Goal: Transaction & Acquisition: Purchase product/service

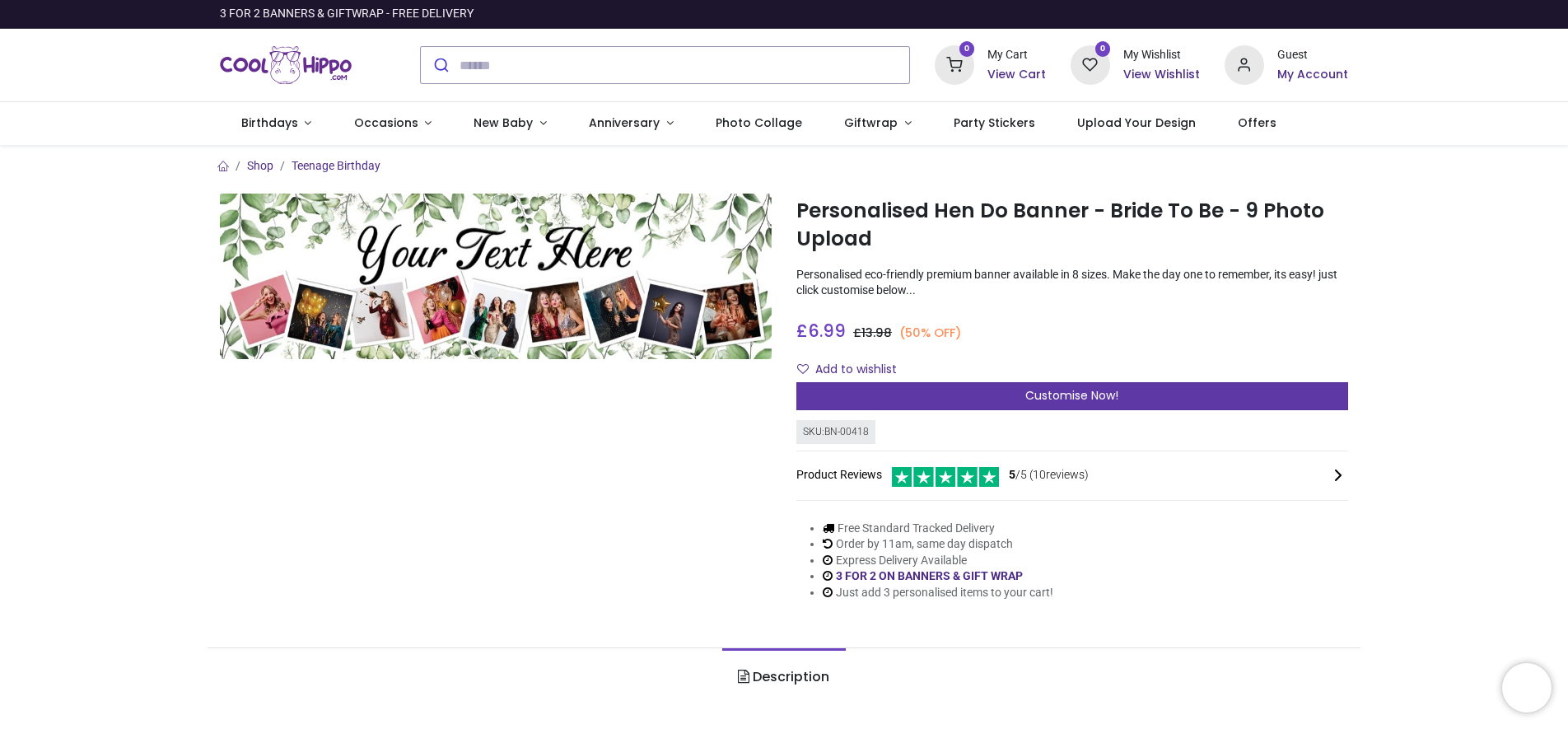
click at [1047, 402] on span "Customise Now!" at bounding box center [1072, 395] width 93 height 16
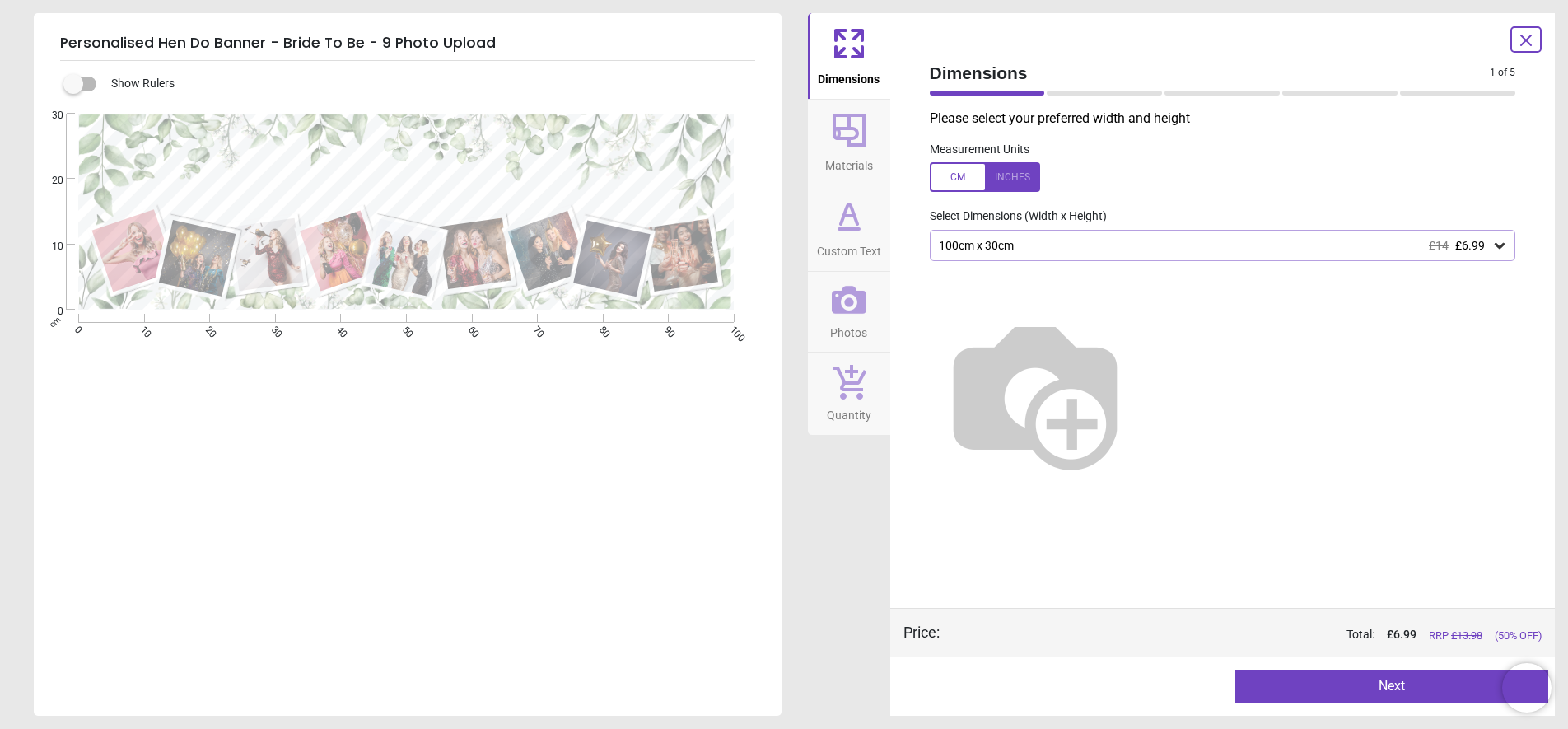
click at [862, 239] on span "Custom Text" at bounding box center [848, 247] width 64 height 25
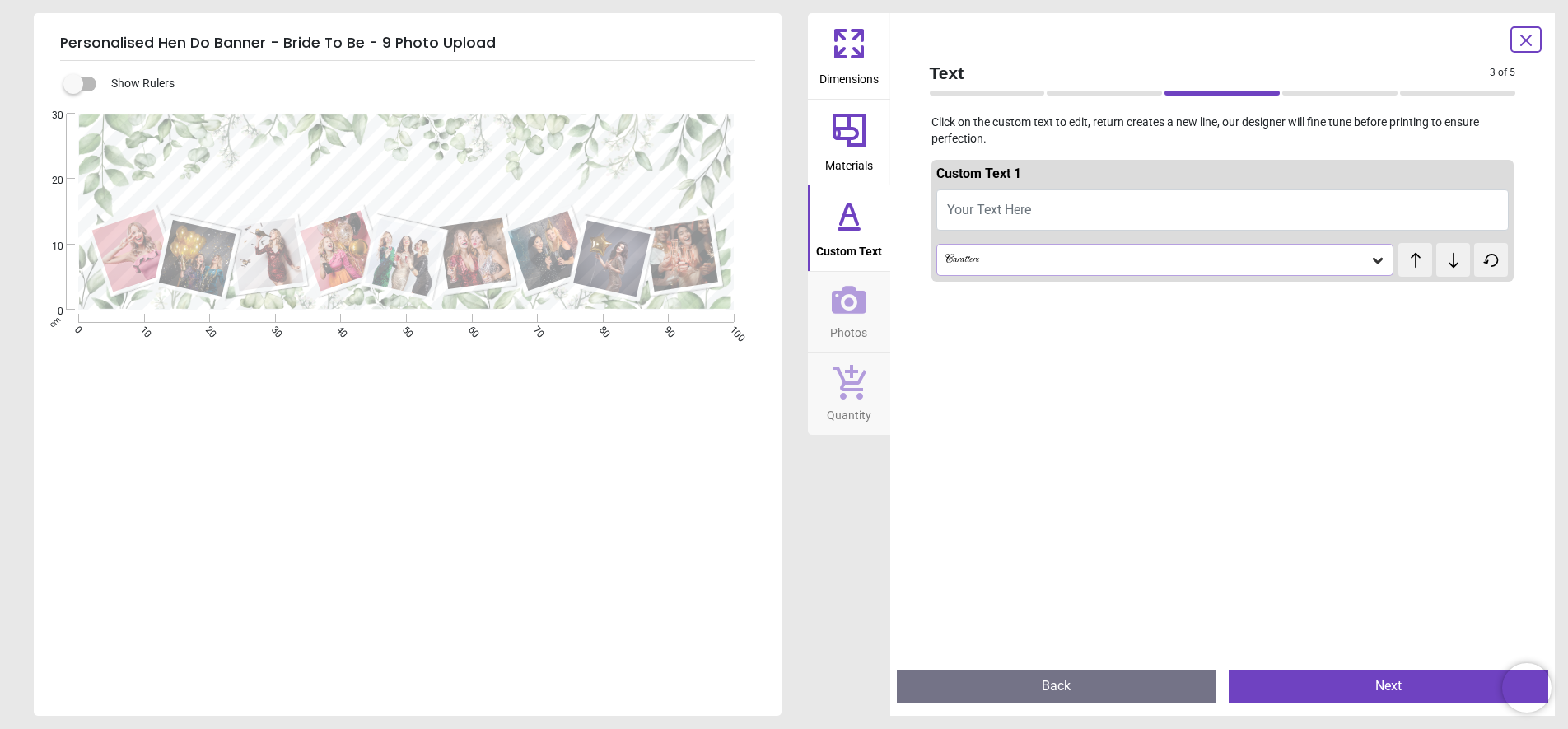
click at [1017, 213] on span "Your Text Here" at bounding box center [989, 210] width 84 height 15
type textarea "**********"
click at [738, 139] on div "**********" at bounding box center [406, 211] width 744 height 197
click at [1008, 257] on div "Carattere" at bounding box center [1157, 260] width 426 height 14
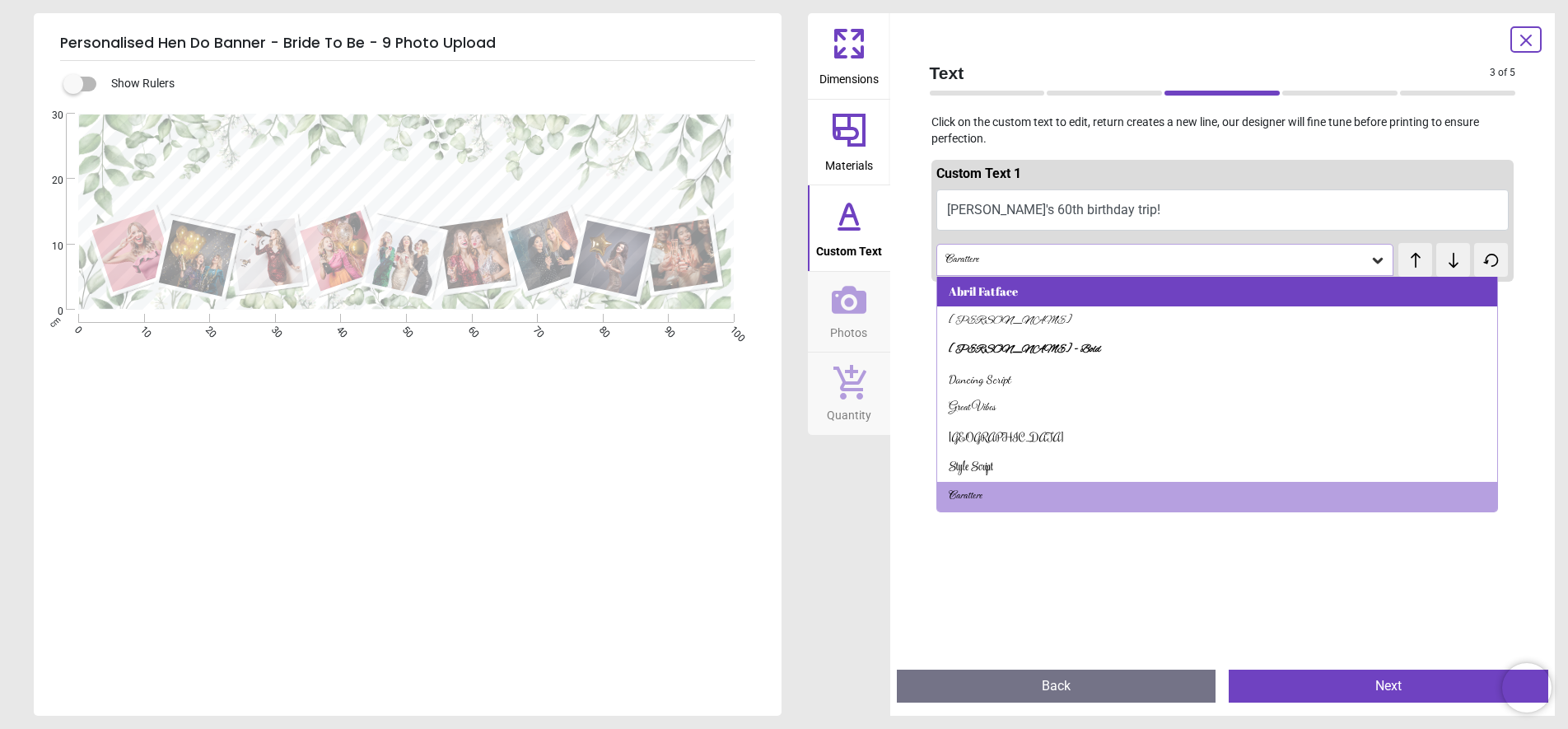
click at [989, 288] on div "Abril Fatface" at bounding box center [983, 291] width 69 height 16
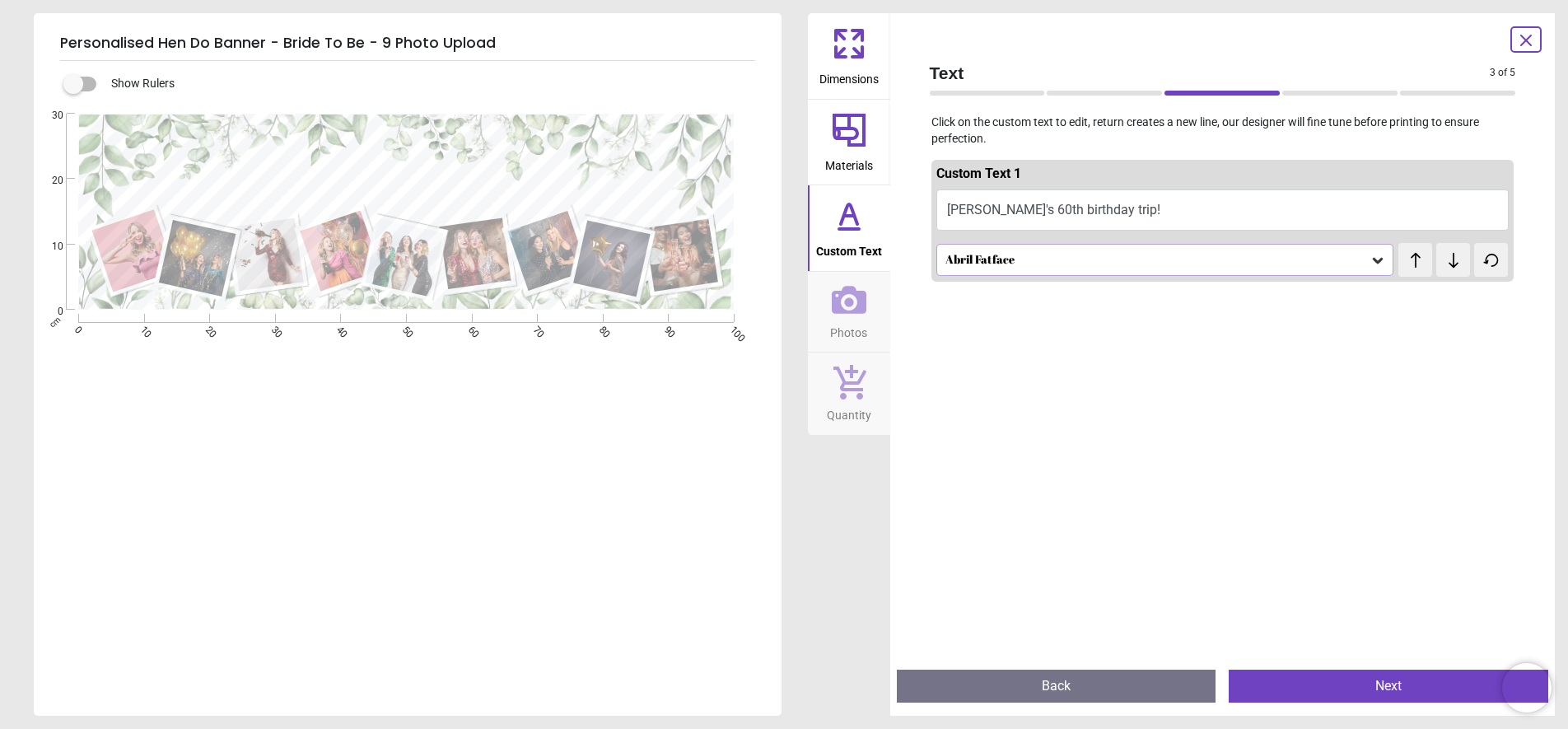
scroll to position [0, 0]
click at [1004, 267] on div "Abril Fatface" at bounding box center [1165, 259] width 458 height 32
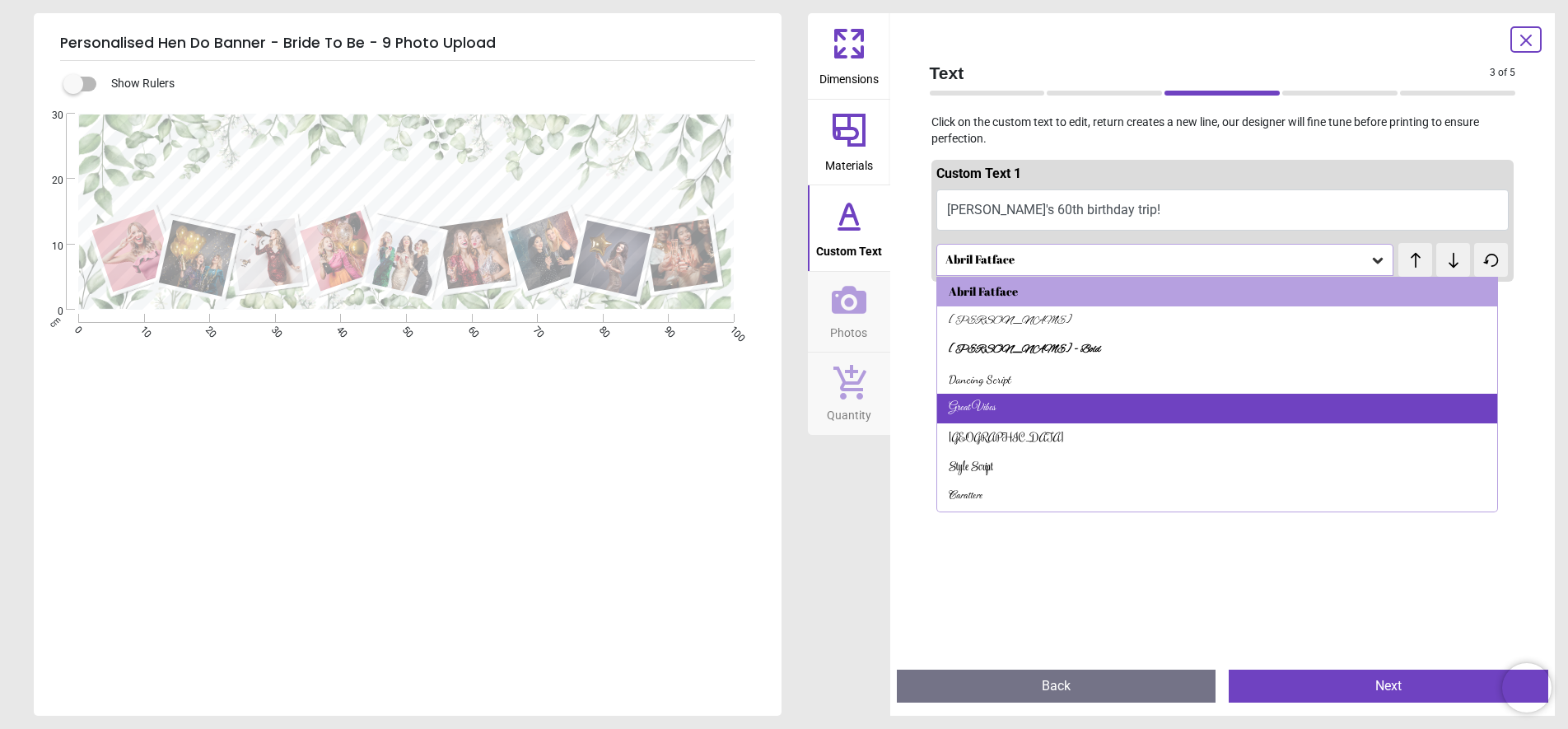
click at [979, 395] on div "Great Vibes" at bounding box center [1218, 408] width 561 height 30
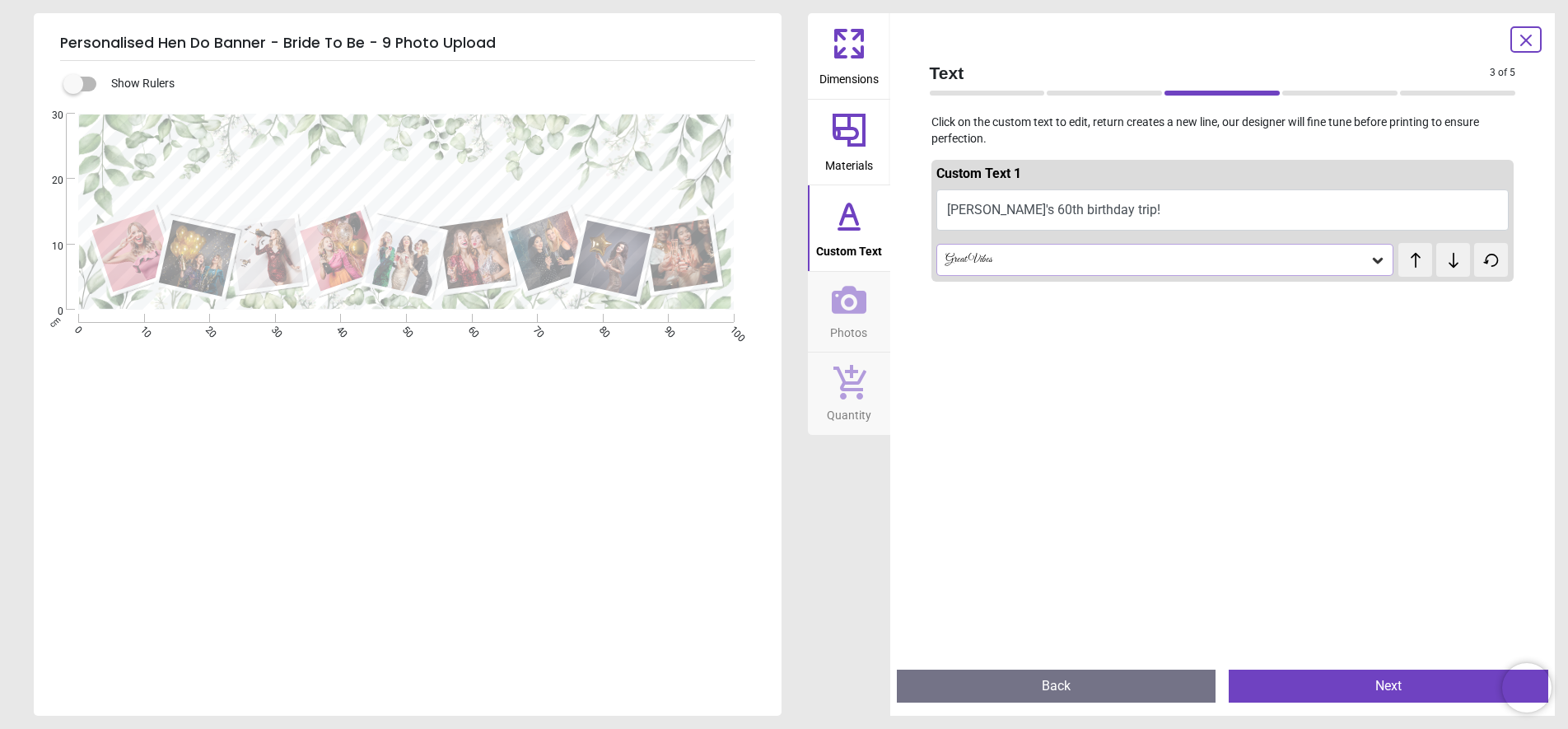
click at [1040, 248] on div "Great Vibes" at bounding box center [1165, 259] width 458 height 32
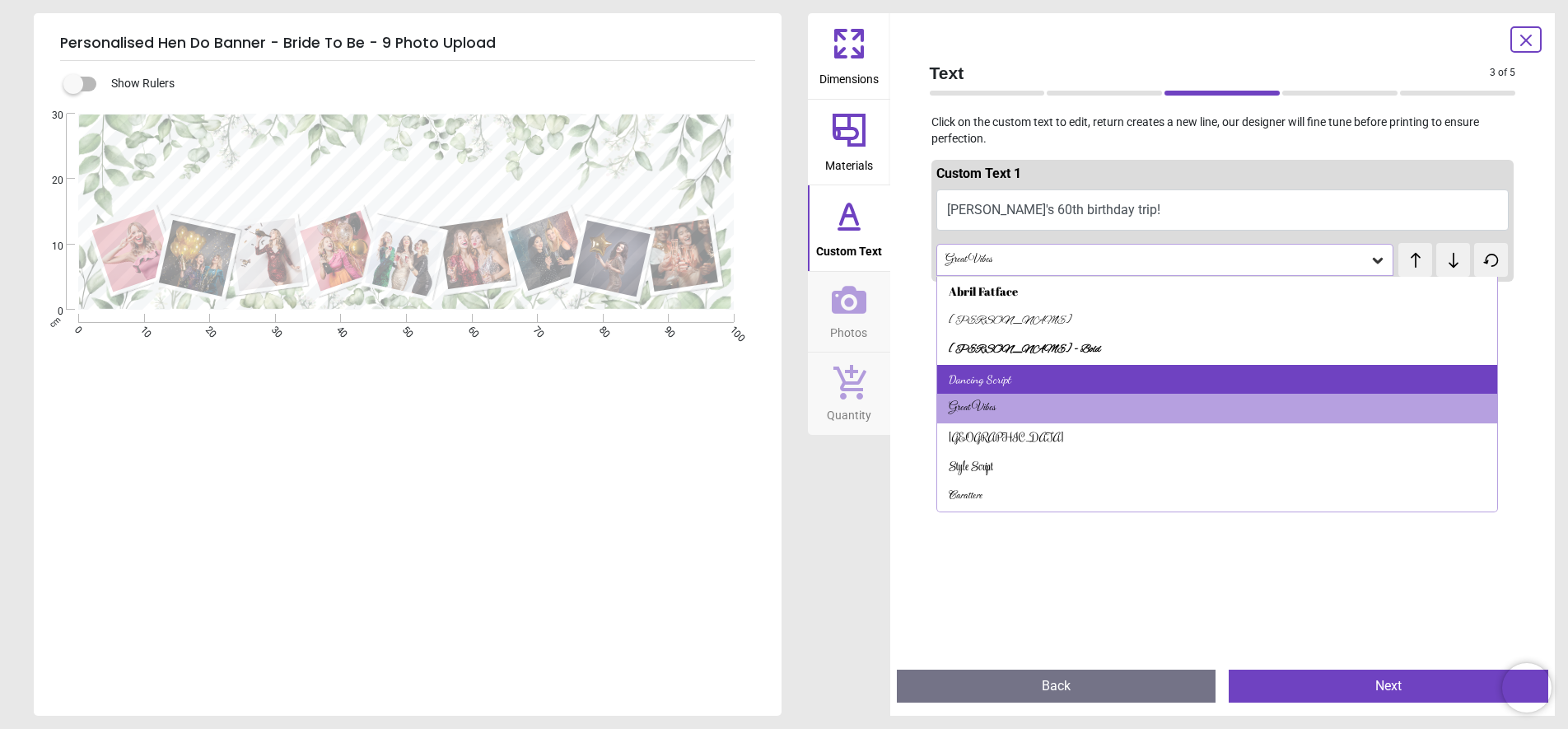
click at [995, 370] on div "Dancing Script" at bounding box center [1218, 379] width 561 height 30
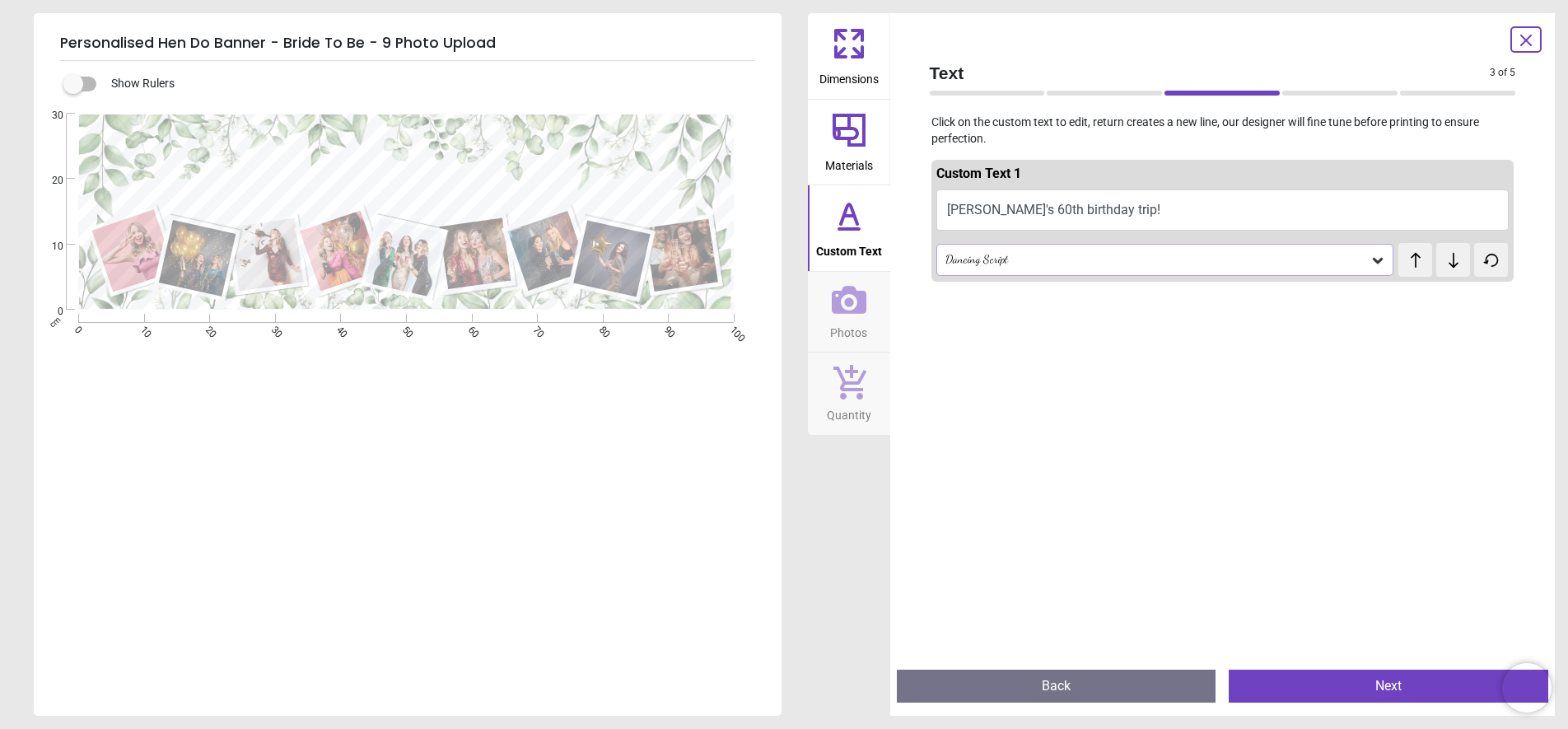
click at [563, 460] on div "**********" at bounding box center [406, 477] width 744 height 729
click at [866, 53] on icon at bounding box center [849, 43] width 39 height 39
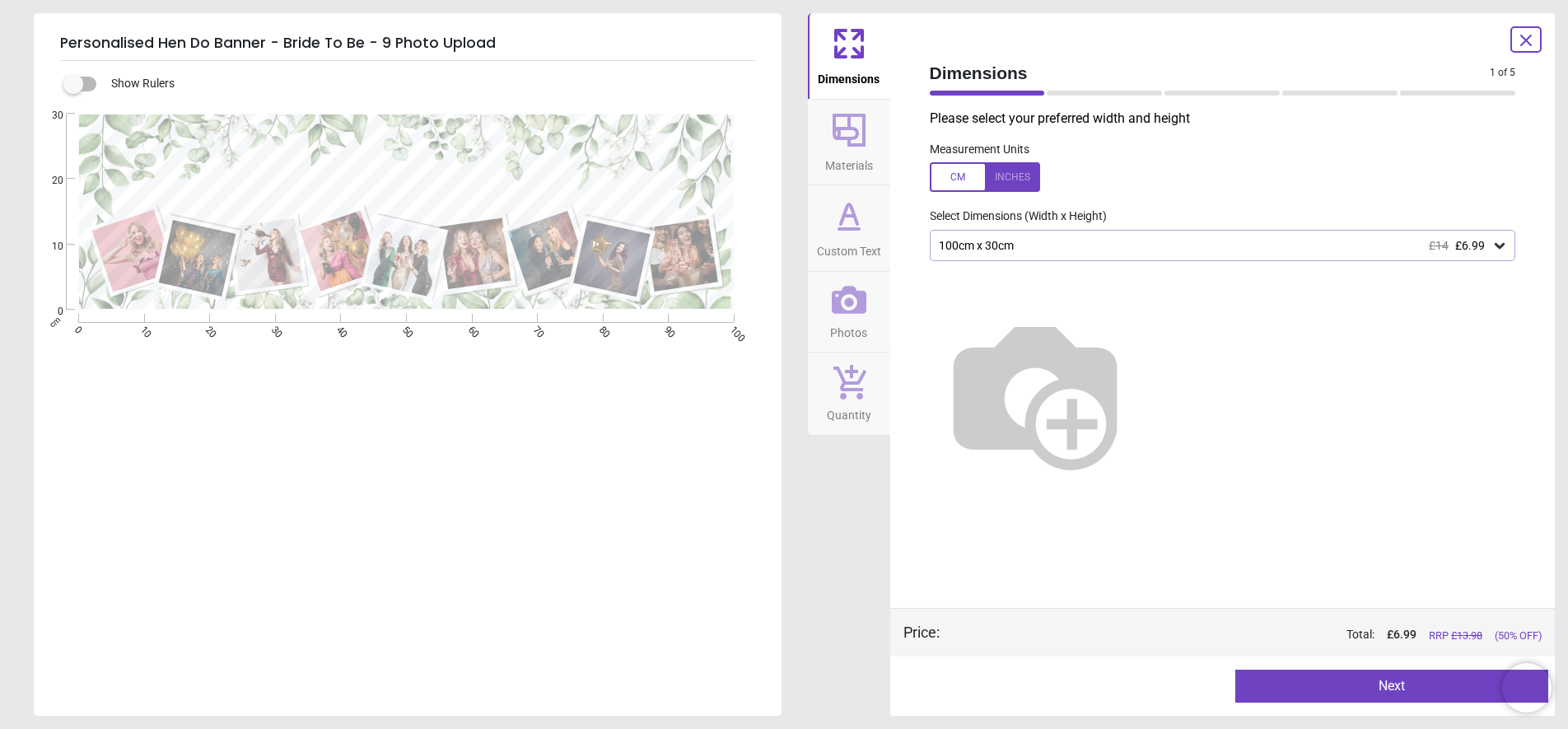
click at [1134, 239] on div "100cm x 30cm £14 £6.99" at bounding box center [1214, 246] width 555 height 14
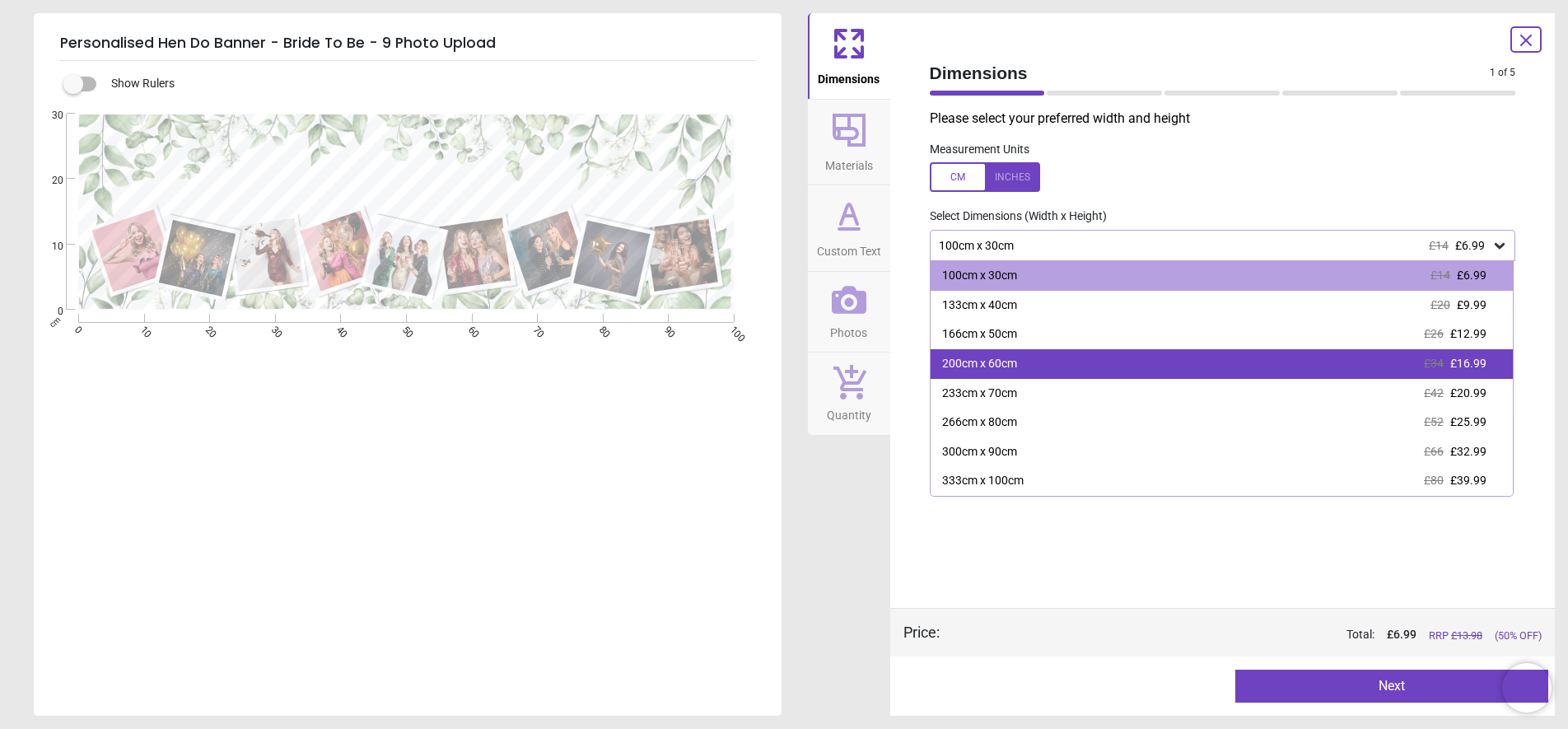
click at [1102, 370] on div "200cm x 60cm £34 £16.99" at bounding box center [1223, 364] width 583 height 30
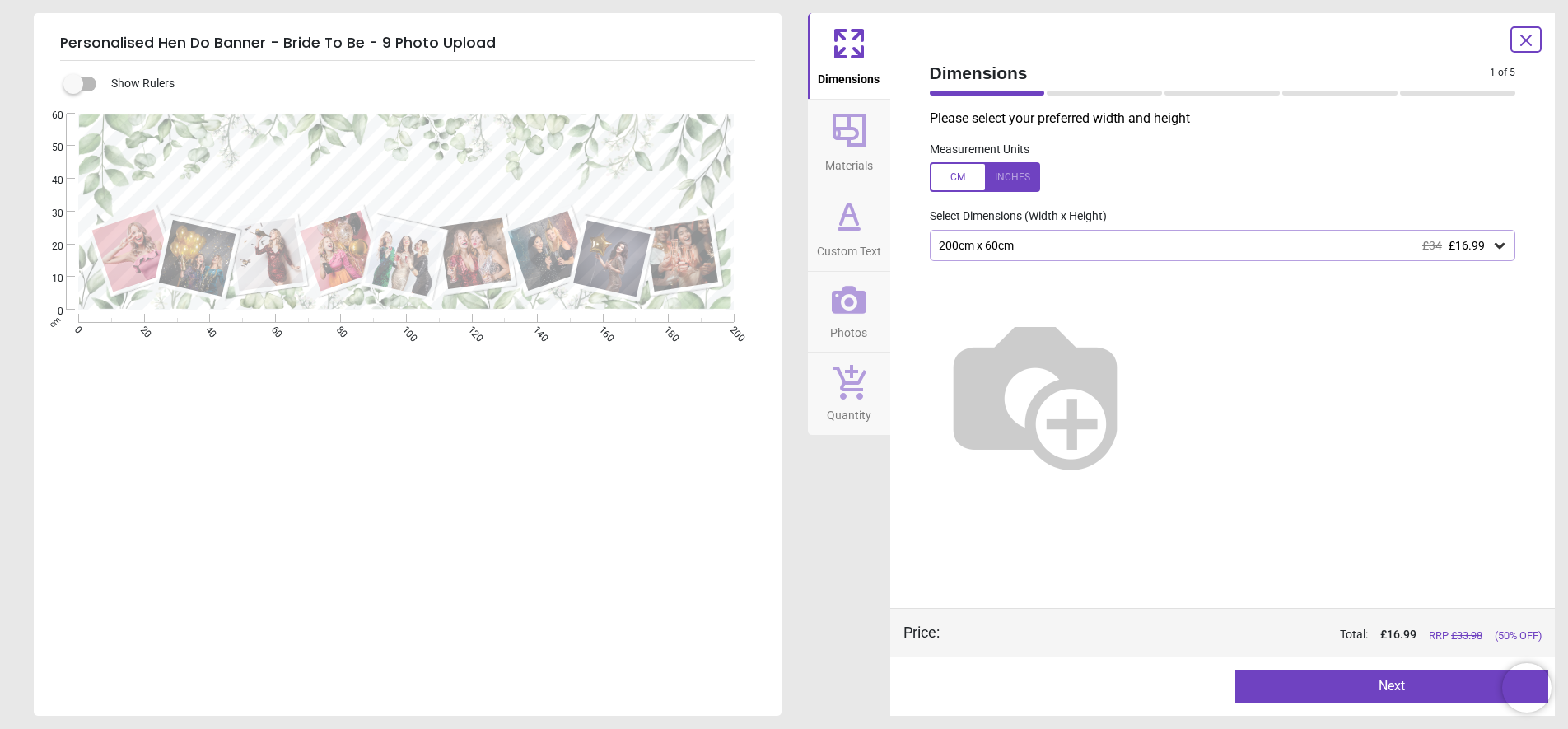
click at [857, 314] on icon at bounding box center [849, 299] width 35 height 35
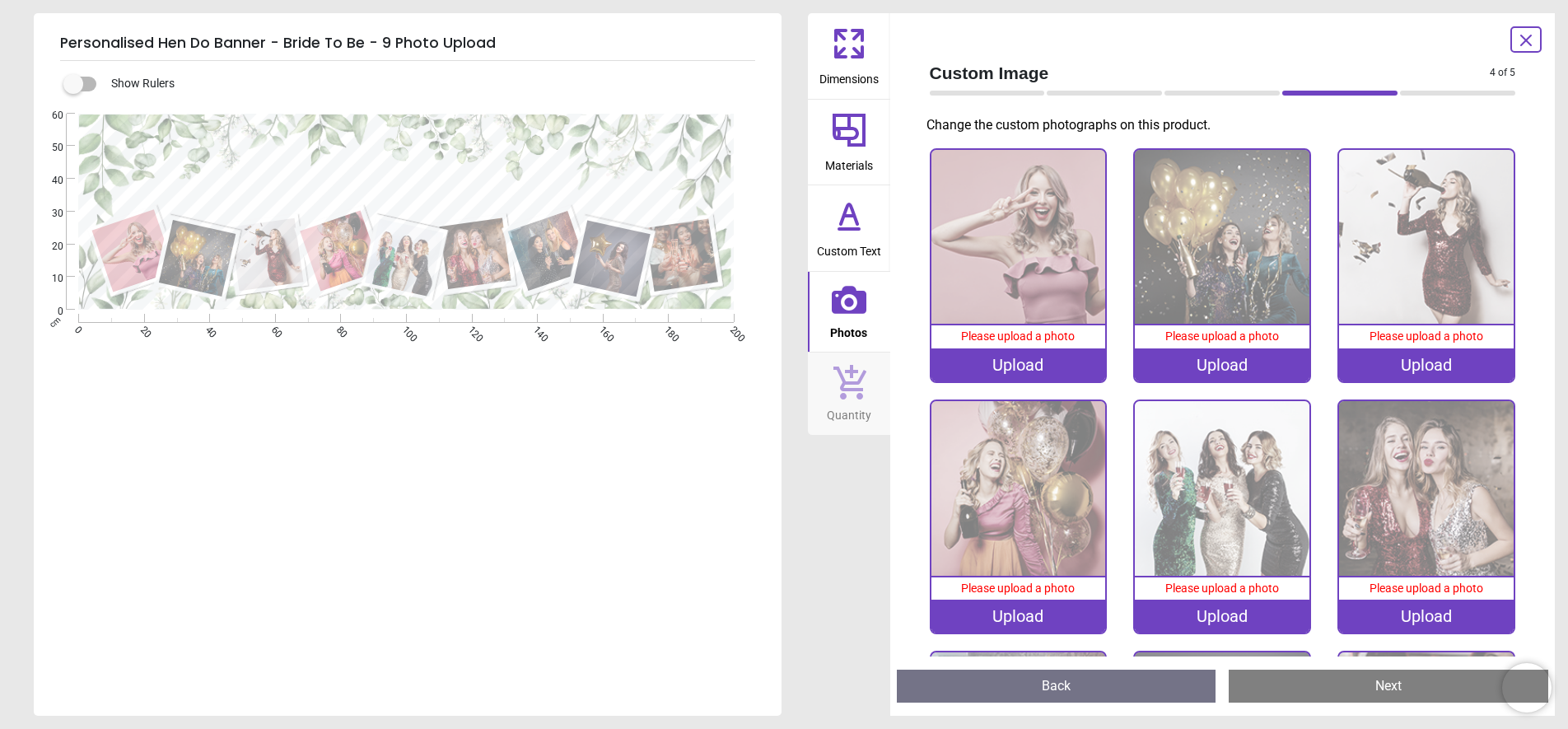
click at [1525, 34] on icon at bounding box center [1526, 40] width 20 height 20
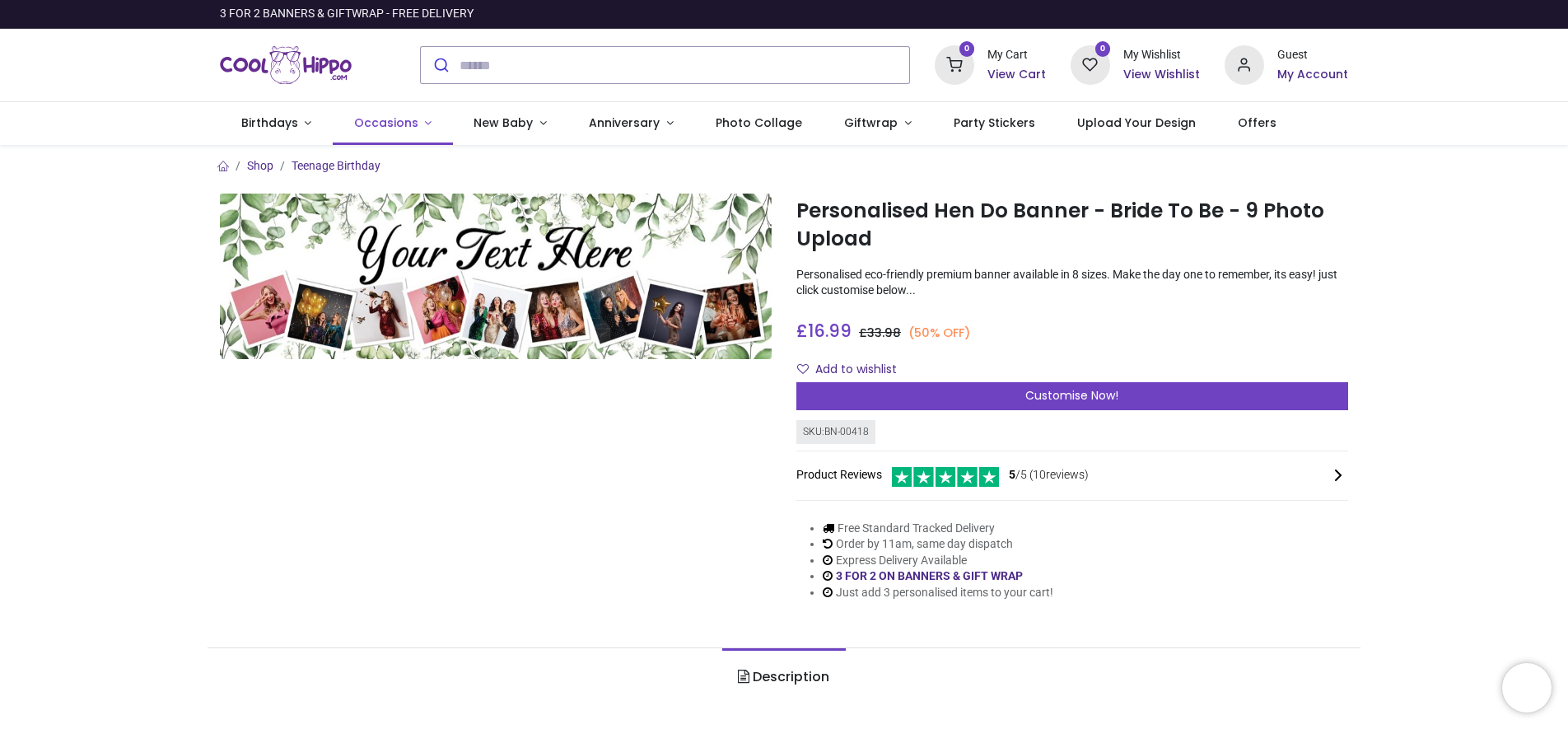
click at [391, 120] on span "Occasions" at bounding box center [385, 122] width 64 height 16
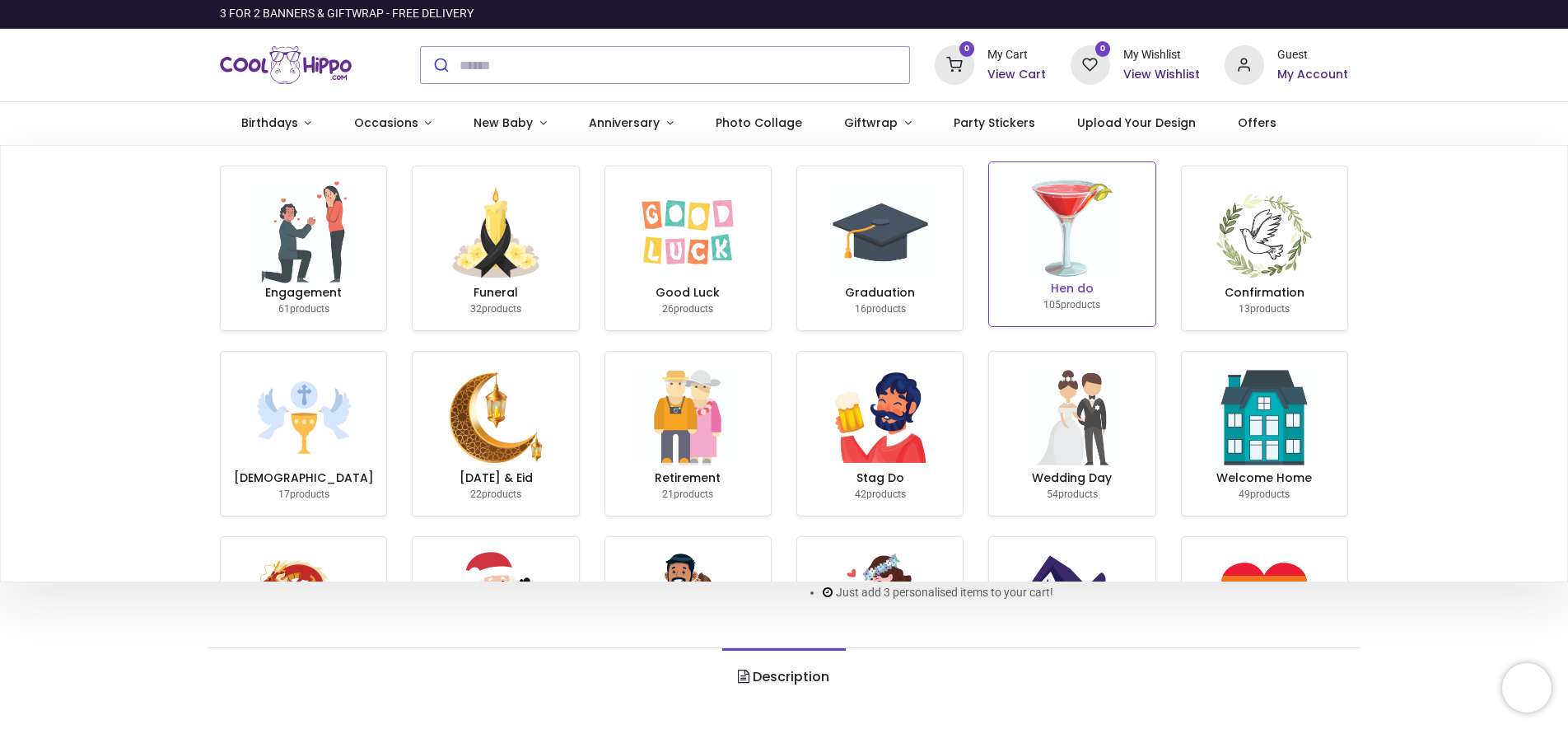
click at [1061, 273] on img at bounding box center [1073, 229] width 106 height 106
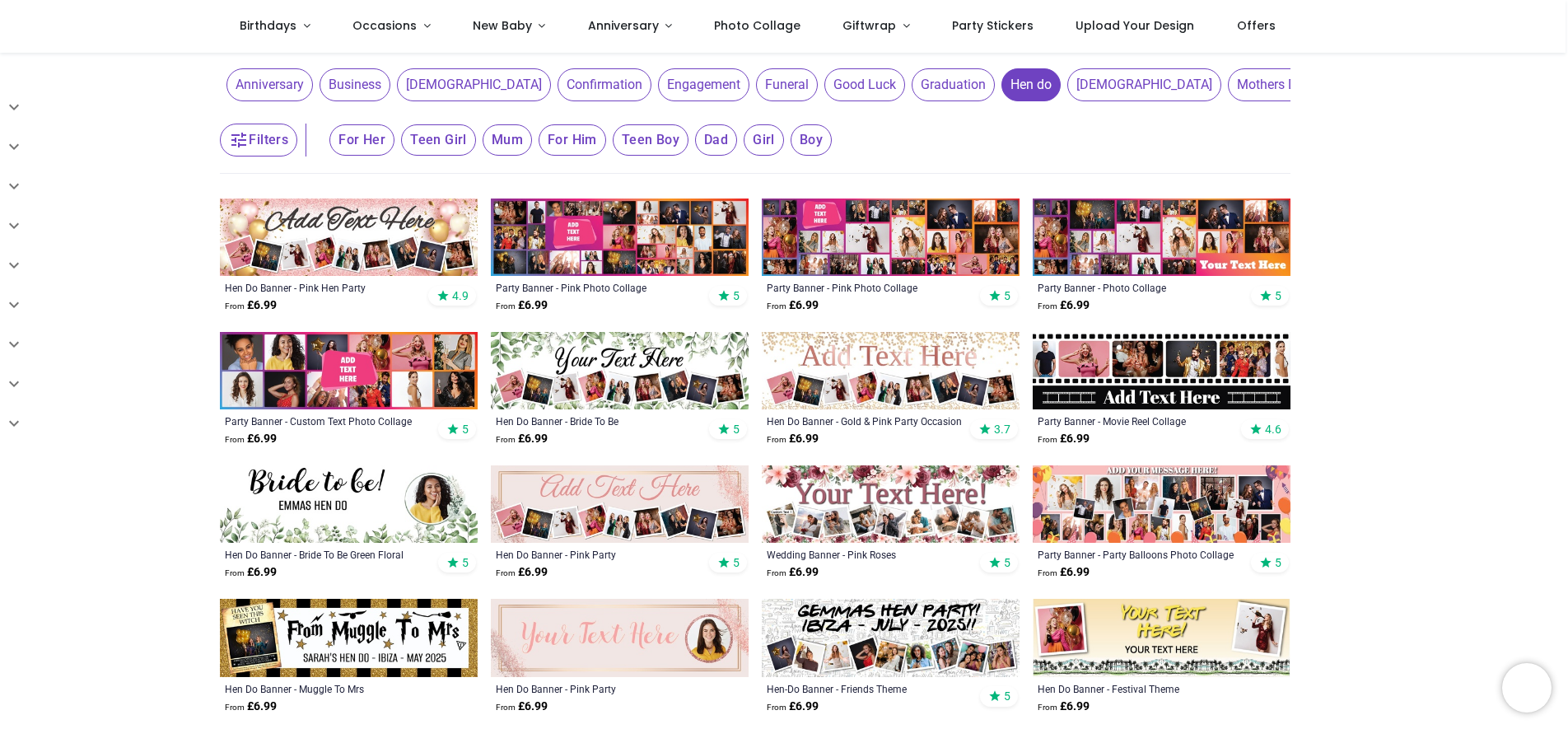
scroll to position [231, 0]
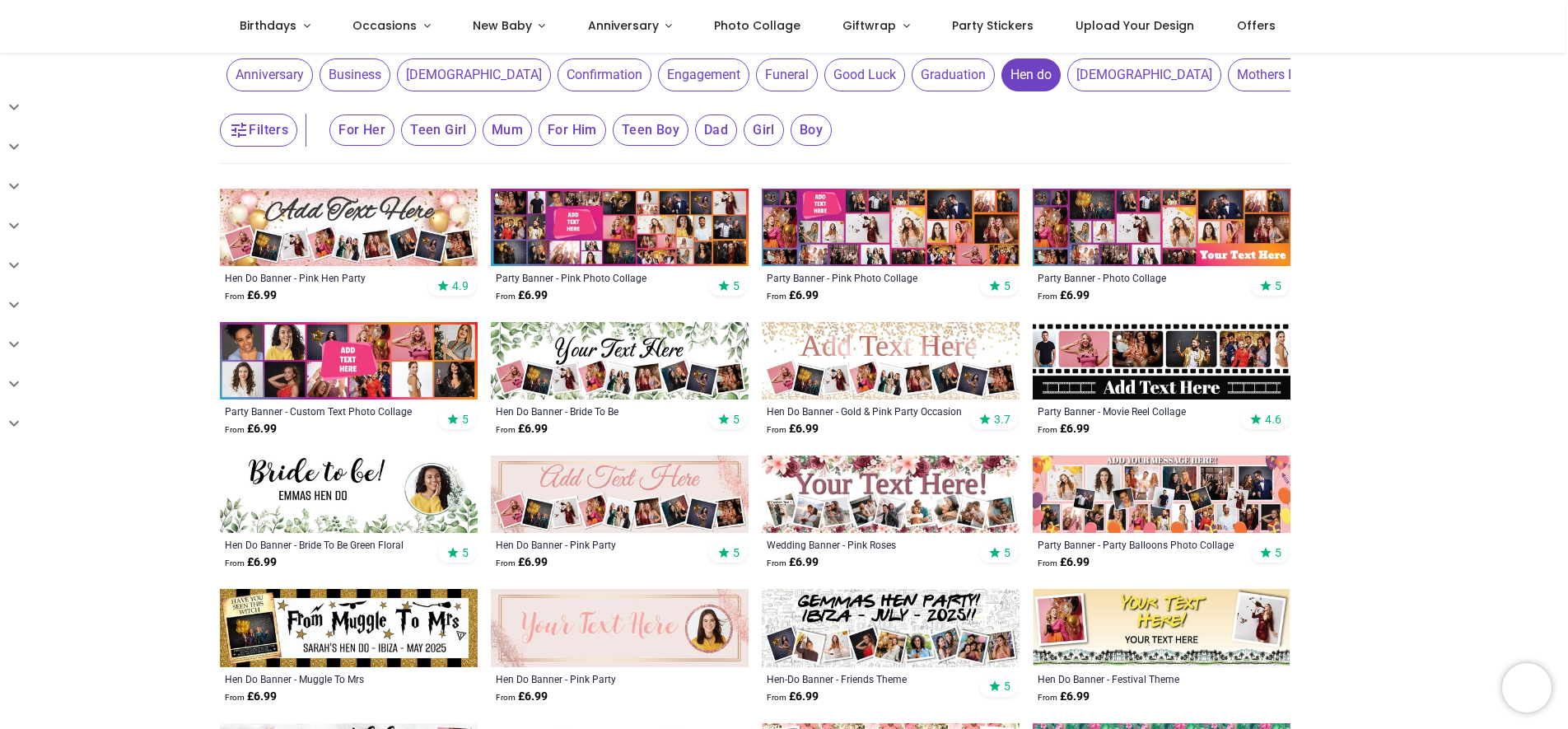
click at [915, 386] on img at bounding box center [891, 361] width 257 height 78
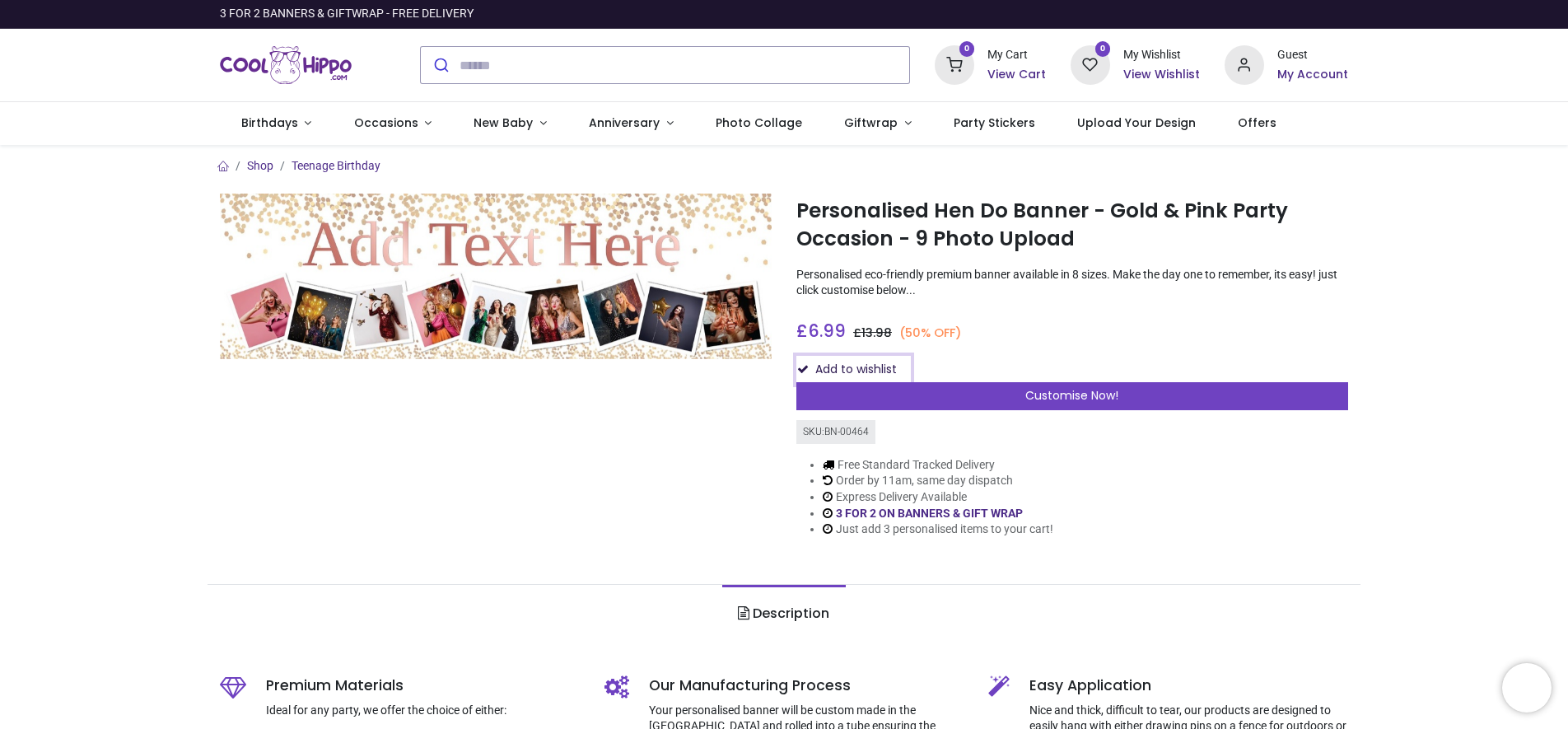
click at [896, 380] on button "Add to wishlist" at bounding box center [853, 369] width 114 height 28
click at [1161, 350] on div "£ 6.99 6.99 GBP £ 13.98 (50% OFF) £ 13.98 Not Available For Sale Size 100cm (W)…" at bounding box center [1072, 348] width 552 height 72
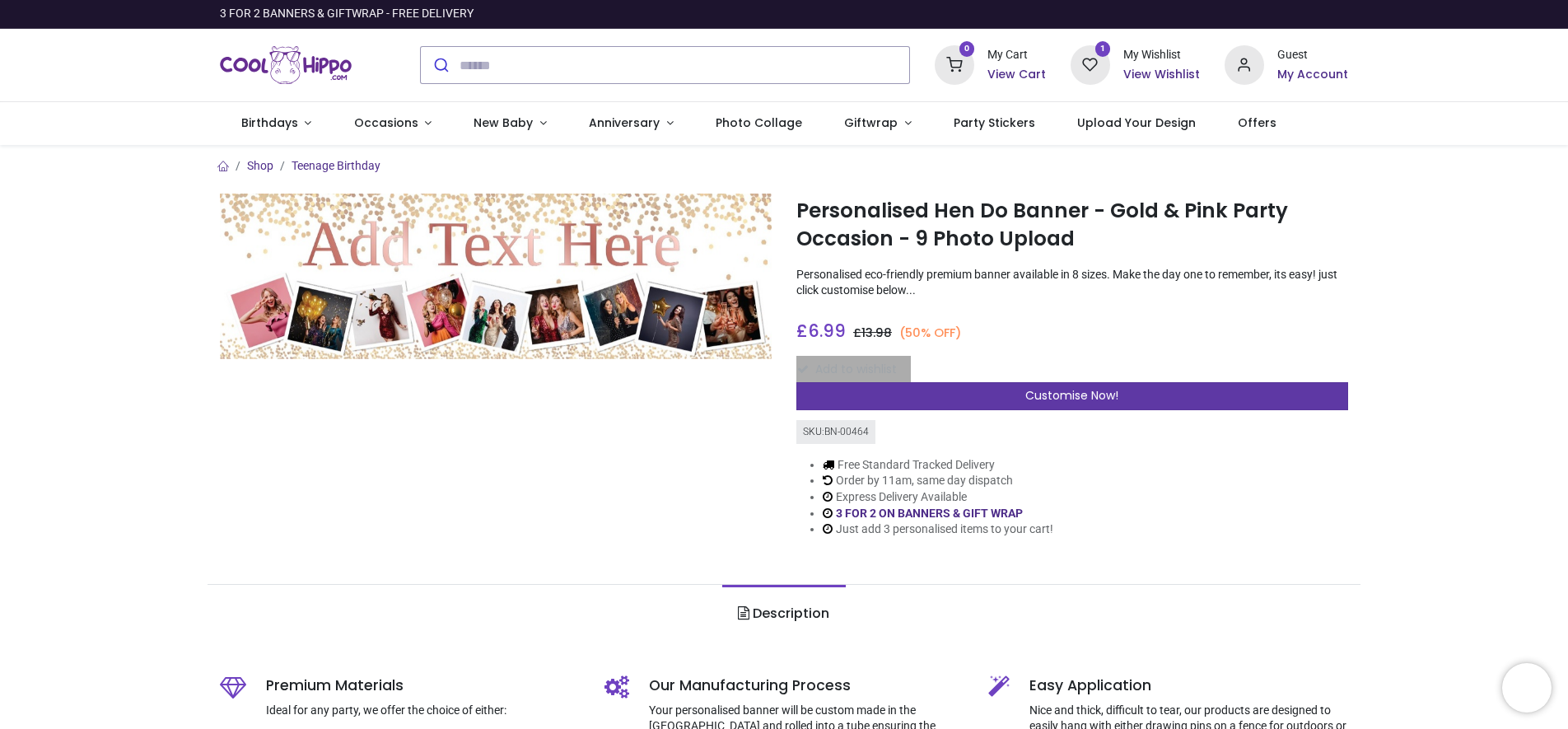
click at [1076, 399] on span "Customise Now!" at bounding box center [1072, 395] width 93 height 16
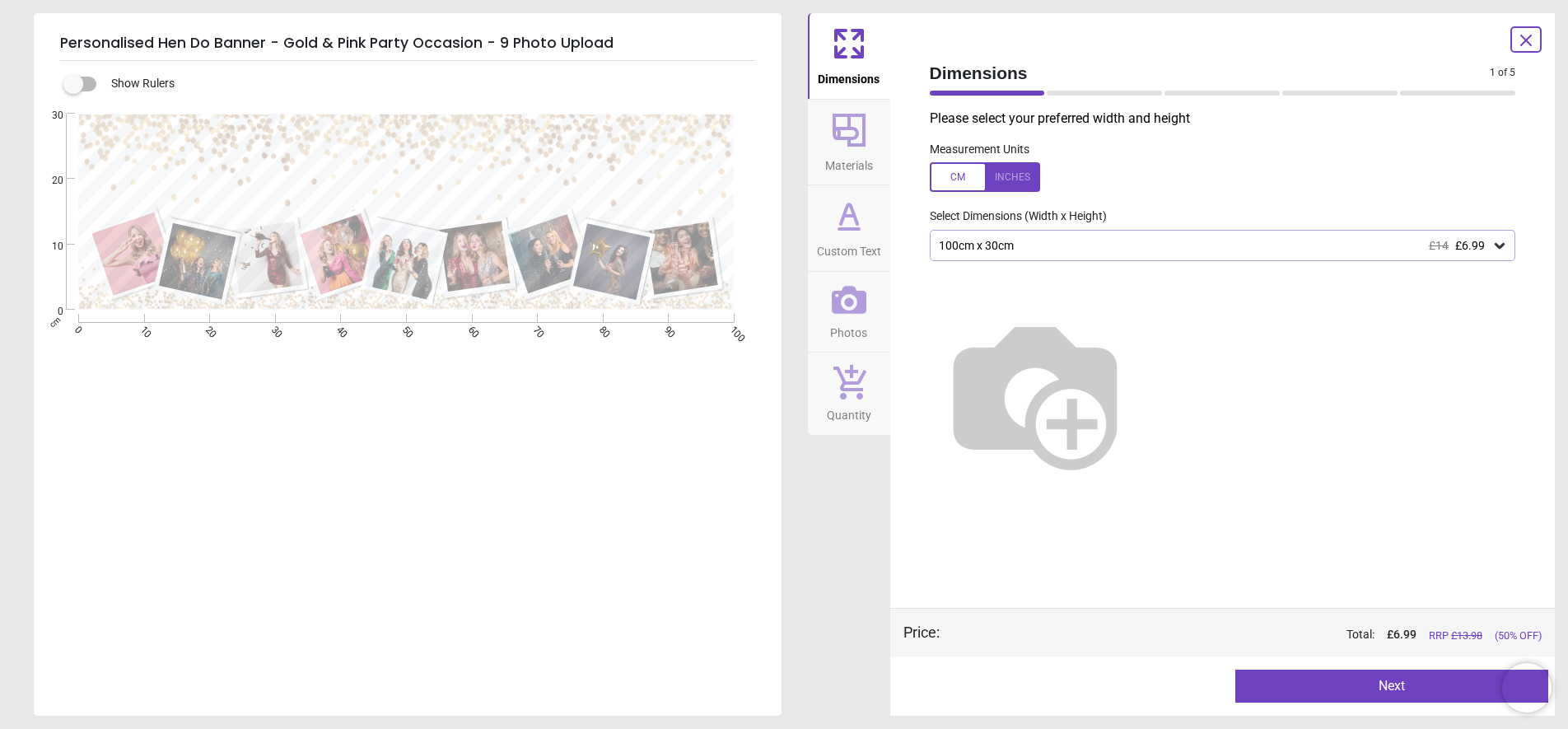
click at [1522, 38] on icon at bounding box center [1526, 40] width 20 height 20
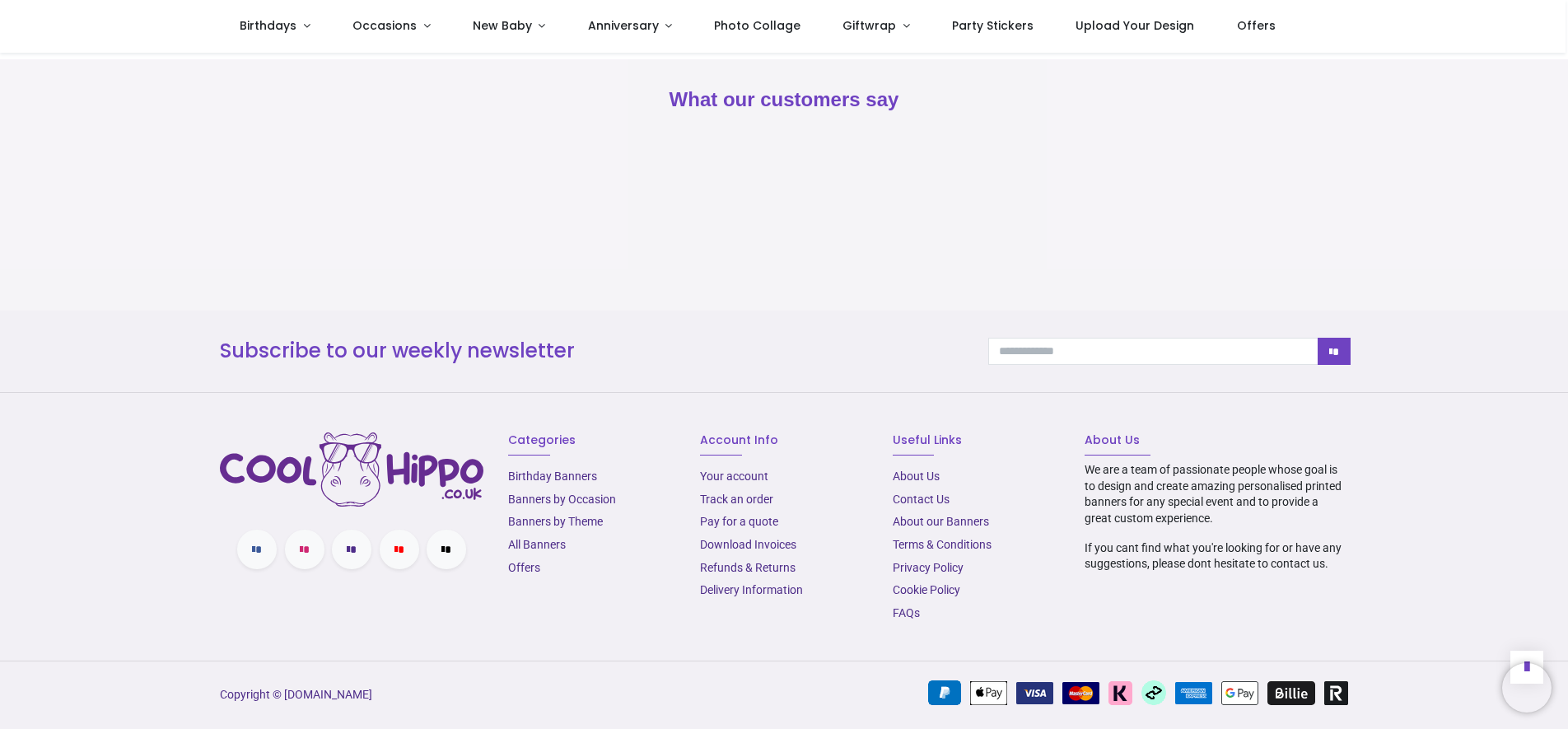
scroll to position [1699, 0]
click at [742, 596] on link "Delivery Information" at bounding box center [751, 589] width 103 height 13
